Goal: Information Seeking & Learning: Learn about a topic

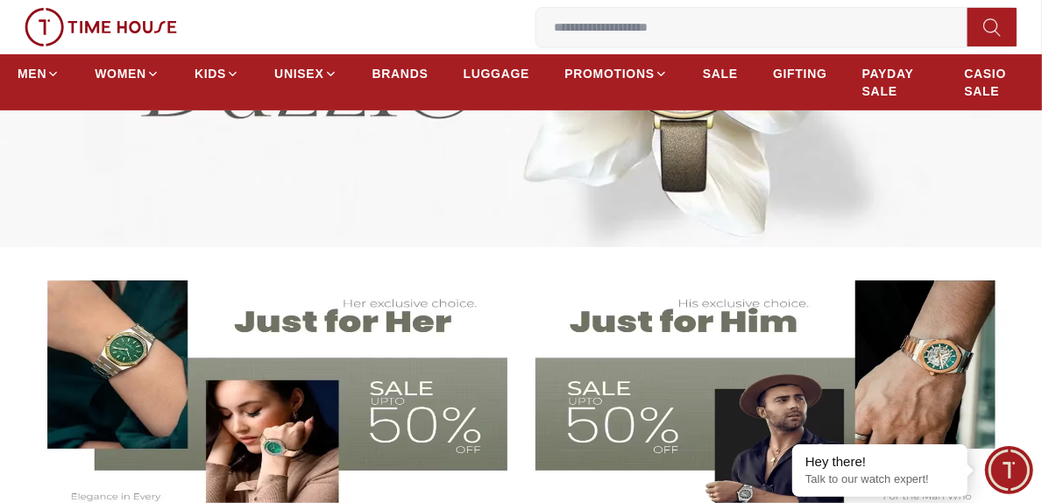
scroll to position [351, 0]
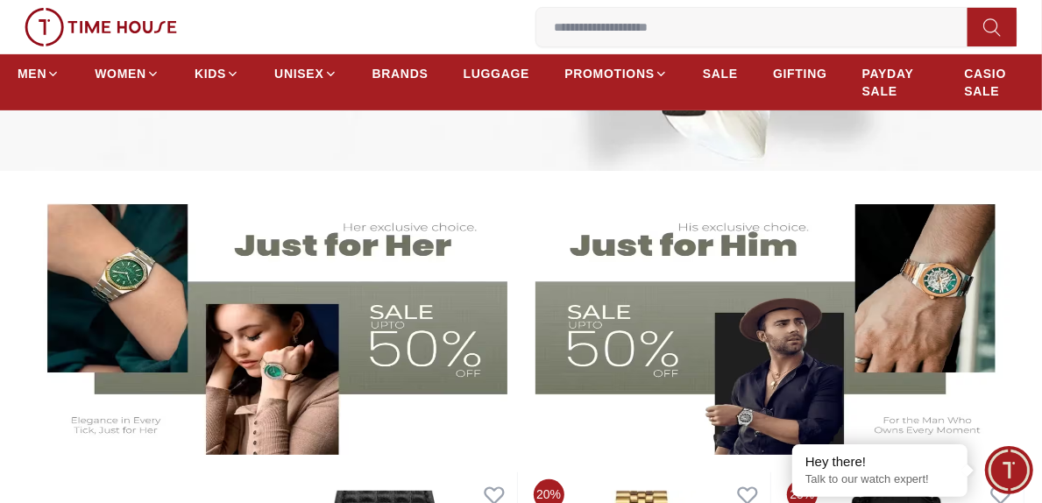
click at [114, 288] on img at bounding box center [267, 321] width 479 height 266
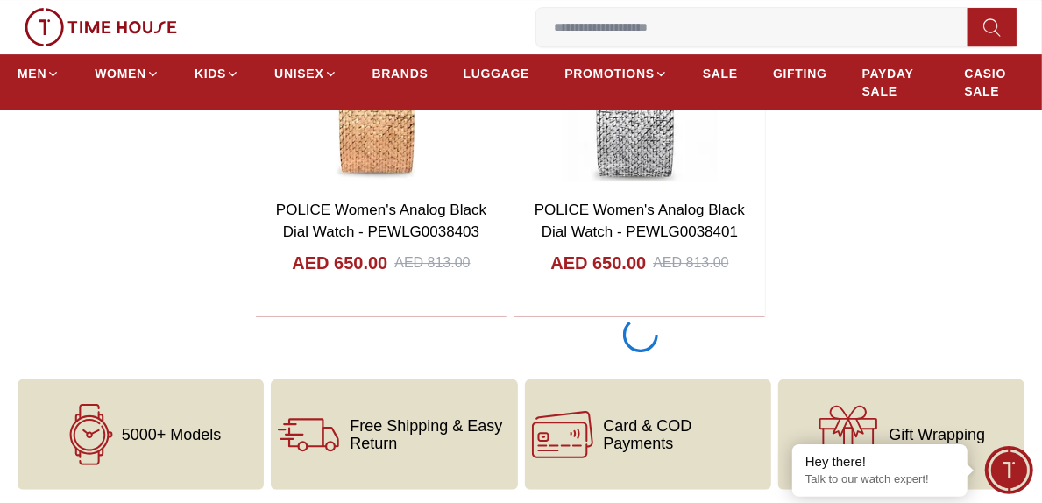
scroll to position [3156, 0]
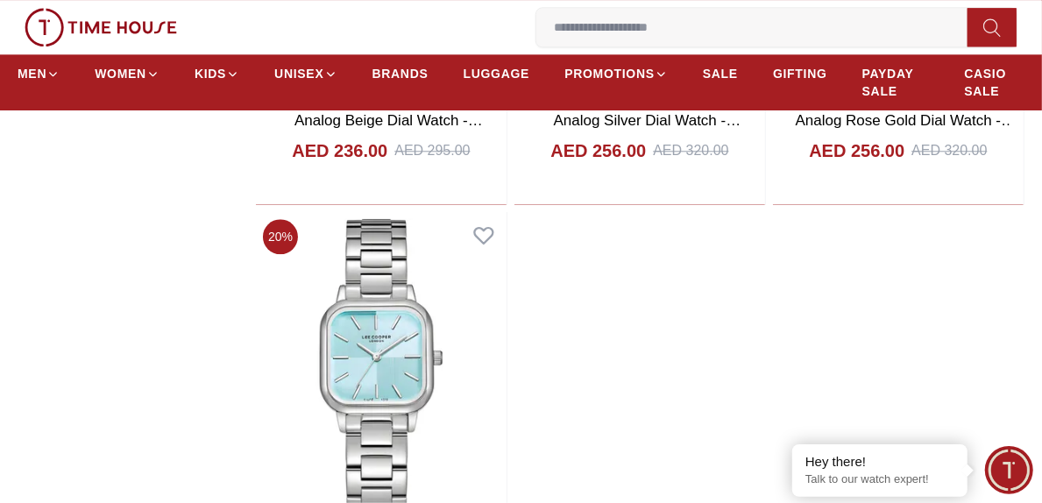
scroll to position [6048, 0]
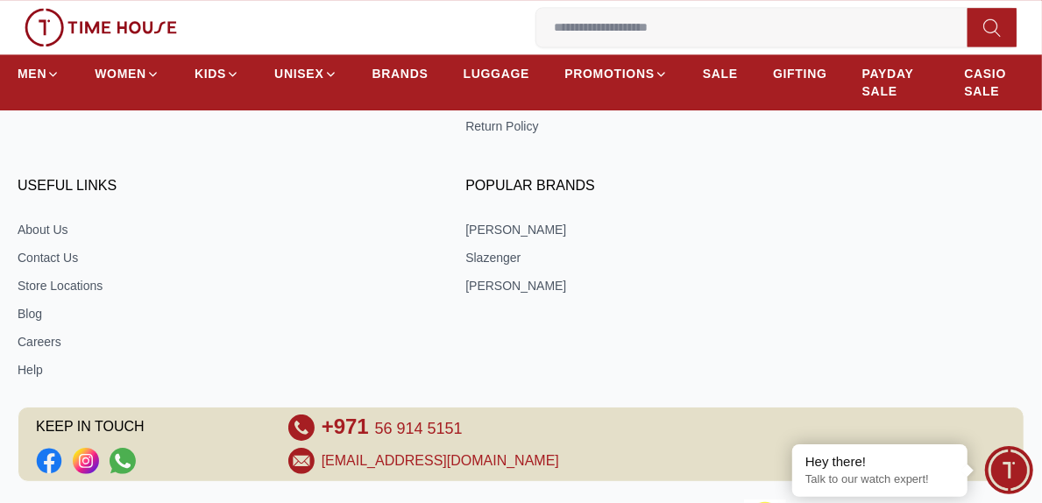
scroll to position [12841, 0]
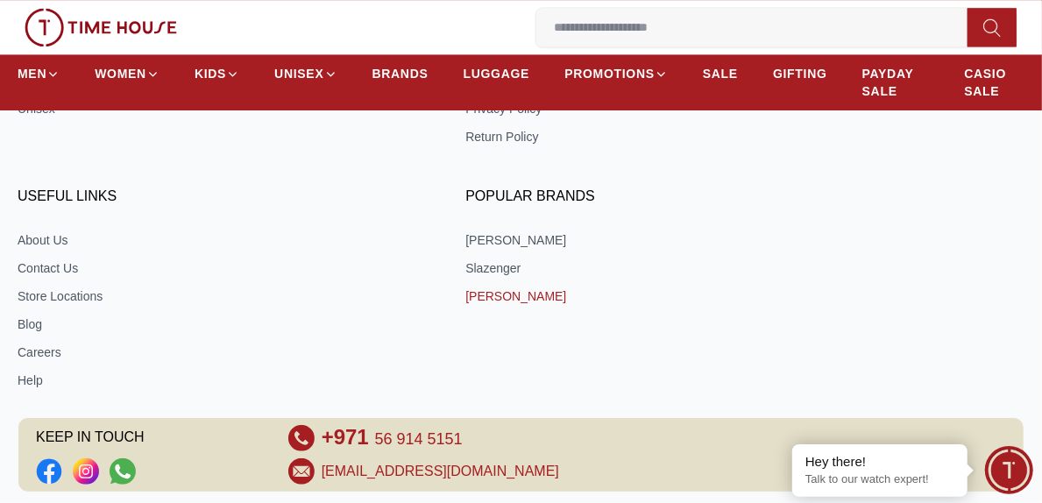
click at [507, 288] on link "[PERSON_NAME]" at bounding box center [669, 297] width 409 height 18
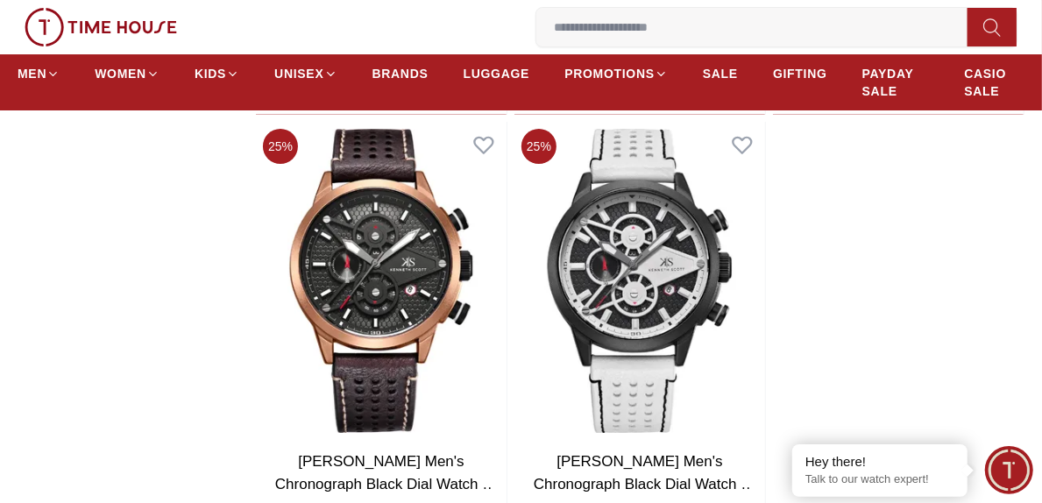
scroll to position [3681, 0]
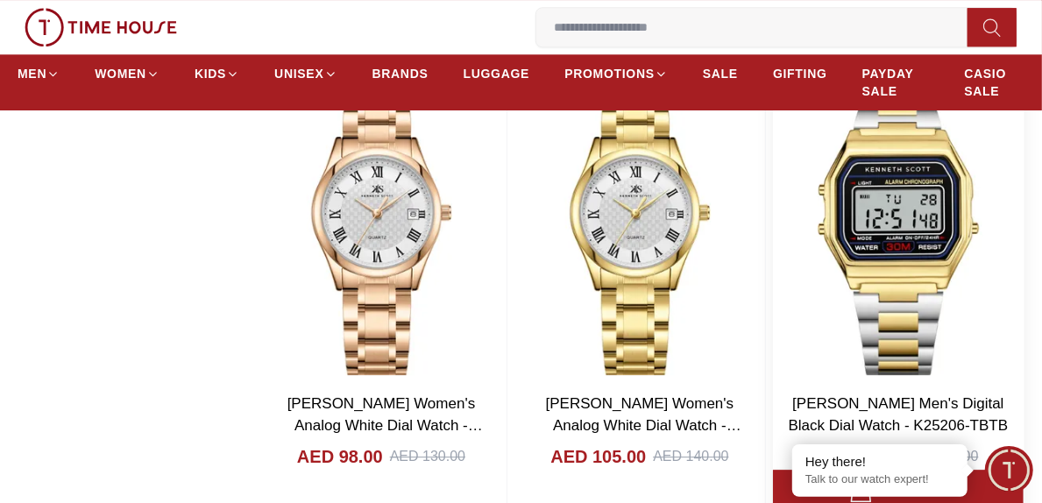
scroll to position [2542, 0]
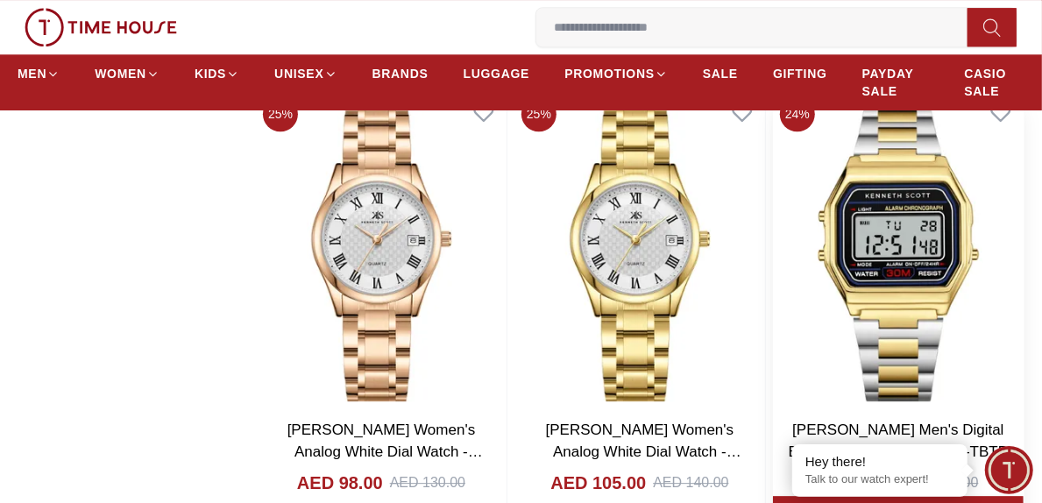
click at [871, 244] on img at bounding box center [898, 248] width 251 height 318
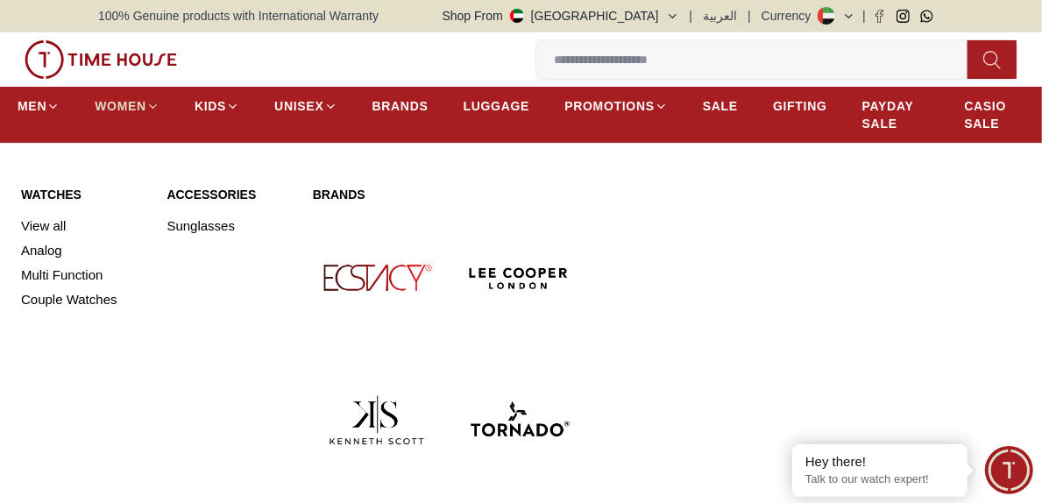
click at [118, 103] on span "WOMEN" at bounding box center [121, 106] width 52 height 18
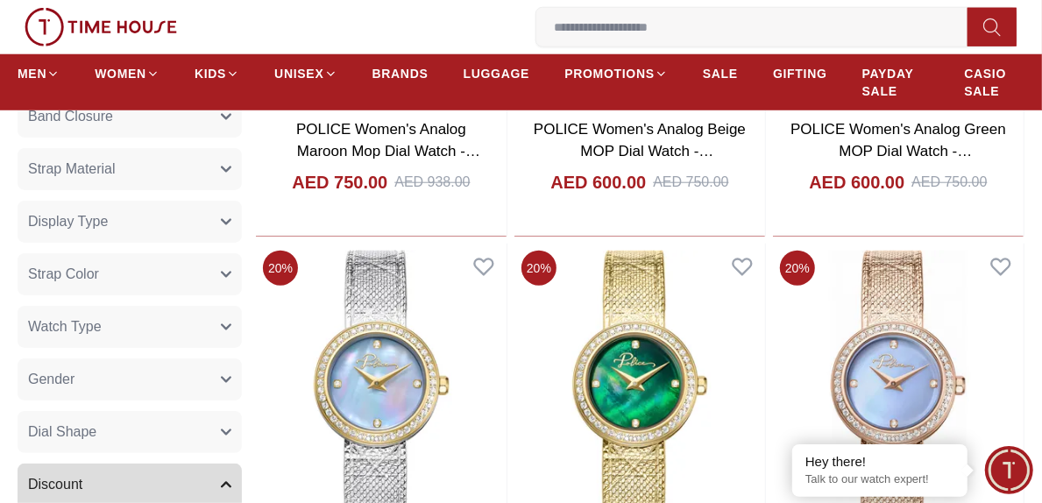
scroll to position [1118, 0]
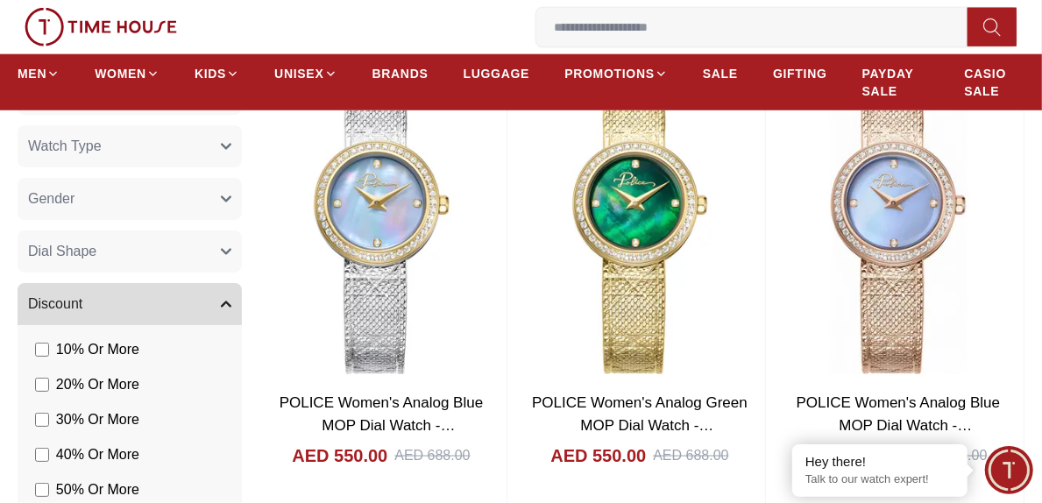
click at [986, 26] on icon at bounding box center [992, 28] width 18 height 20
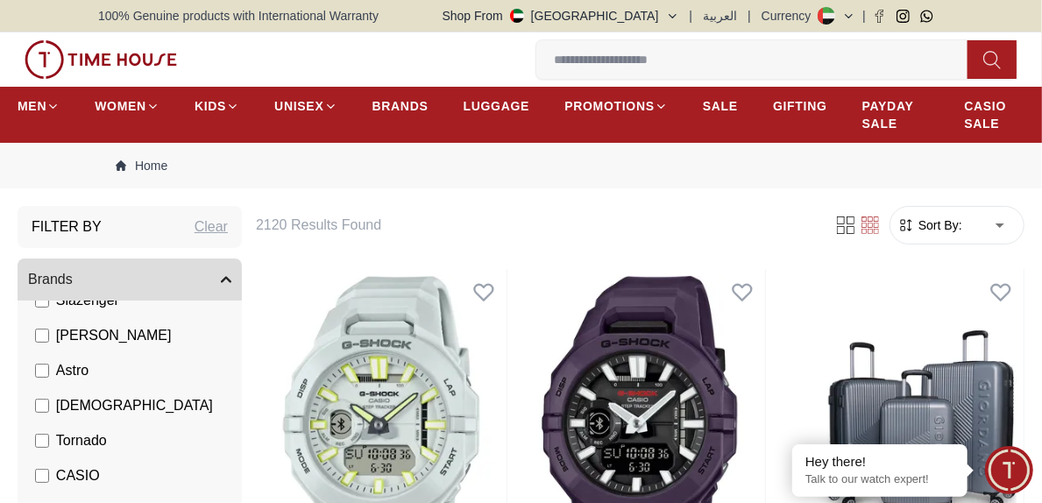
scroll to position [175, 0]
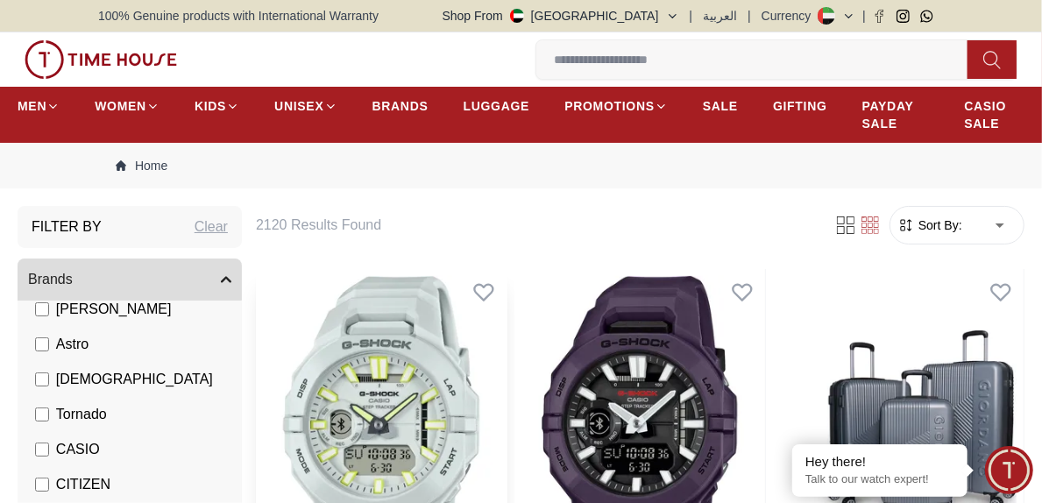
scroll to position [88, 0]
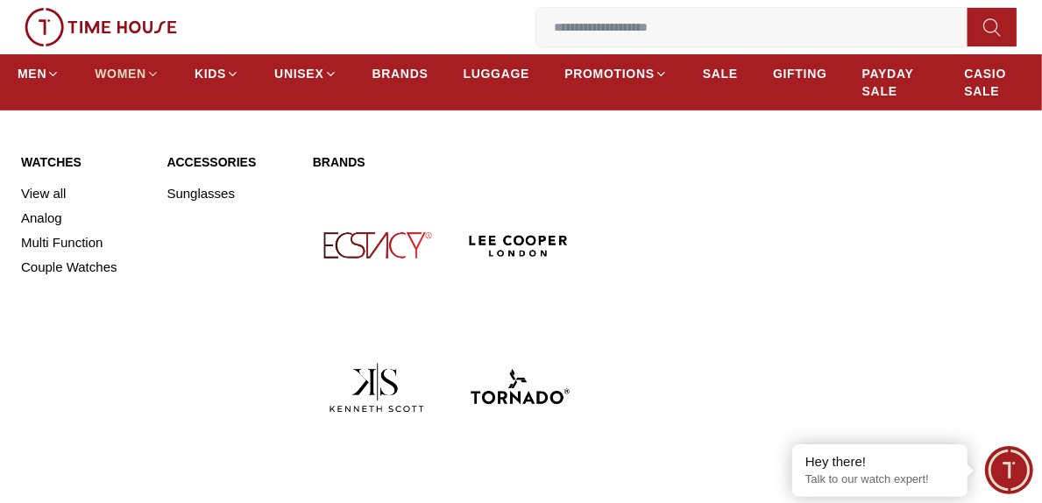
click at [124, 73] on span "WOMEN" at bounding box center [121, 74] width 52 height 18
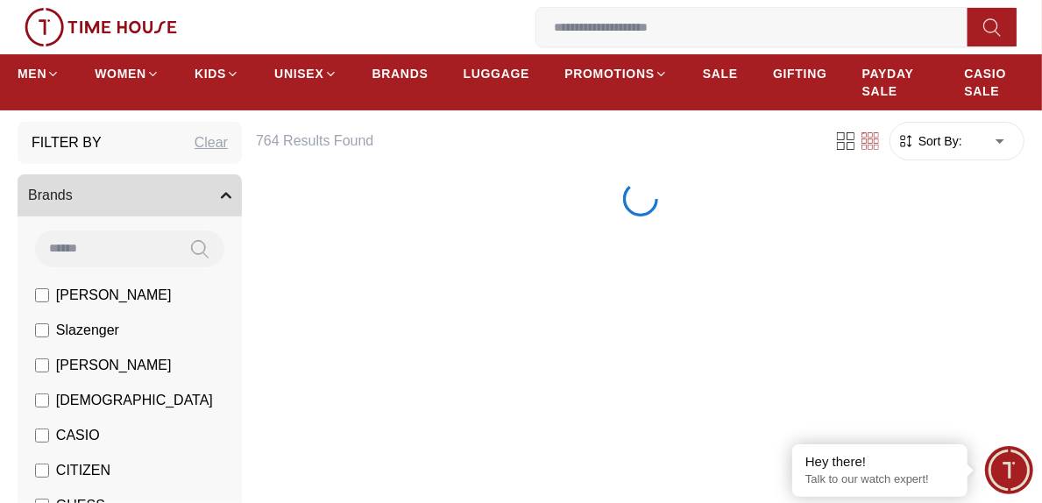
scroll to position [175, 0]
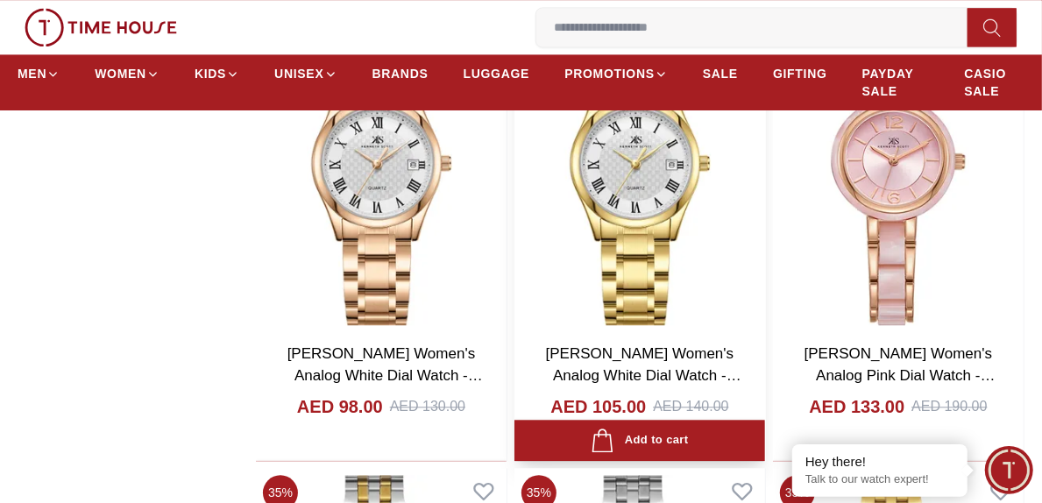
scroll to position [2104, 0]
